Goal: Task Accomplishment & Management: Complete application form

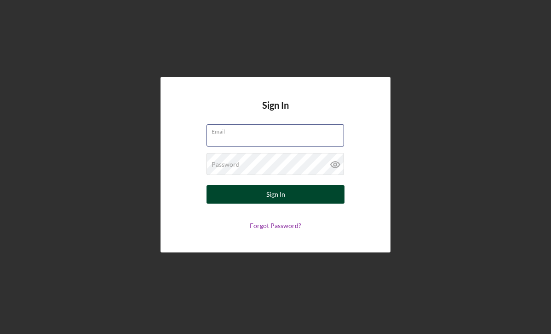
type input "[PERSON_NAME][EMAIL_ADDRESS][DOMAIN_NAME]"
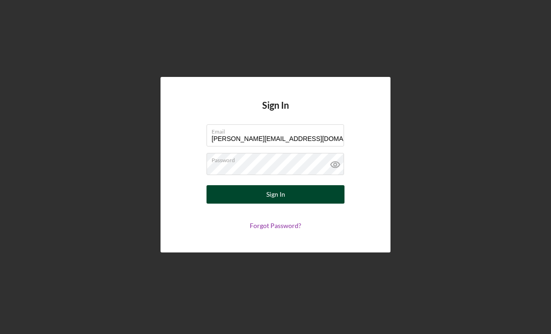
click at [290, 198] on button "Sign In" at bounding box center [276, 194] width 138 height 18
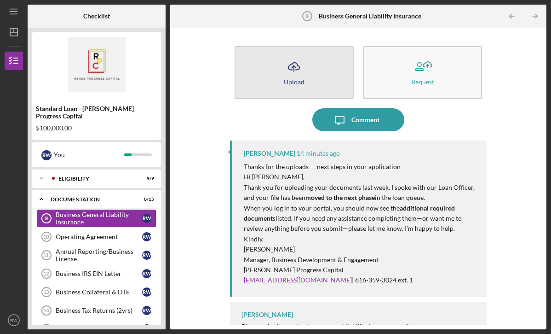
click at [288, 72] on icon "Icon/Upload" at bounding box center [293, 66] width 23 height 23
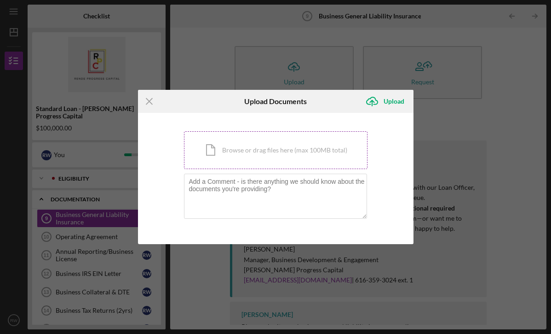
click at [266, 151] on div "Icon/Document Browse or drag files here (max 100MB total) Tap to choose files o…" at bounding box center [276, 150] width 184 height 38
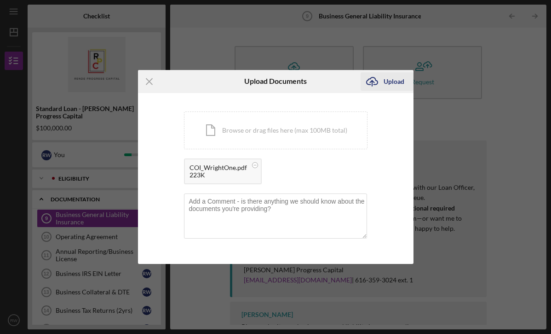
click at [380, 83] on icon "Icon/Upload" at bounding box center [372, 81] width 23 height 23
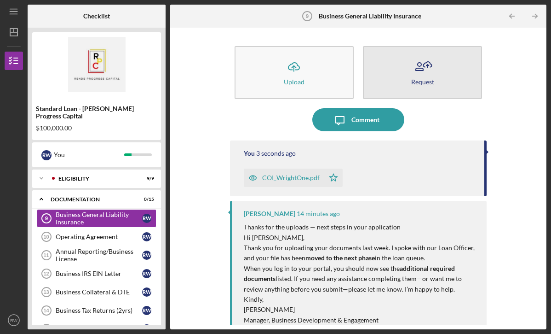
click at [417, 75] on icon "button" at bounding box center [422, 66] width 23 height 23
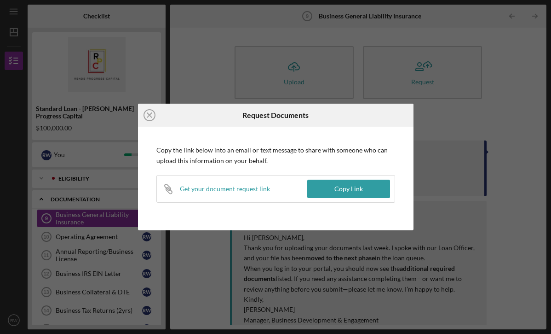
click at [484, 127] on div "Icon/Close Request Documents Copy the link below into an email or text message …" at bounding box center [275, 167] width 551 height 334
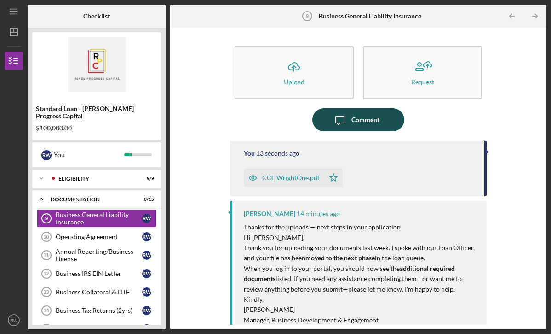
click at [341, 119] on icon "Icon/Message" at bounding box center [340, 119] width 23 height 23
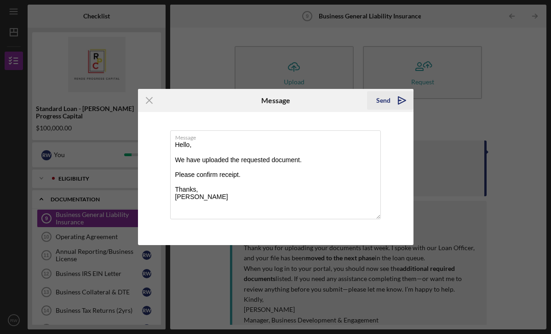
type textarea "Hello, We have uploaded the requested document. Please confirm receipt. Thanks,…"
click at [384, 99] on div "Send" at bounding box center [383, 100] width 14 height 18
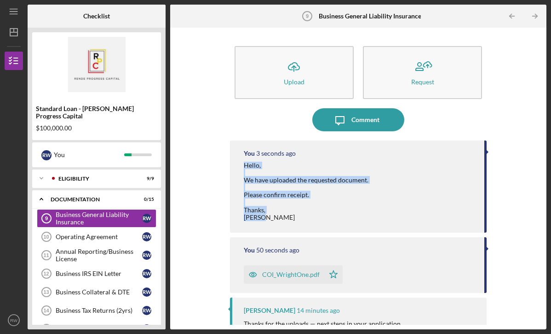
drag, startPoint x: 269, startPoint y: 217, endPoint x: 242, endPoint y: 165, distance: 58.2
click at [242, 165] on div "You 3 seconds ago Hello, We have uploaded the requested document. Please confir…" at bounding box center [358, 186] width 257 height 92
copy div "Hello, We have uploaded the requested document. Please confirm receipt. Thanks,…"
